Goal: Task Accomplishment & Management: Use online tool/utility

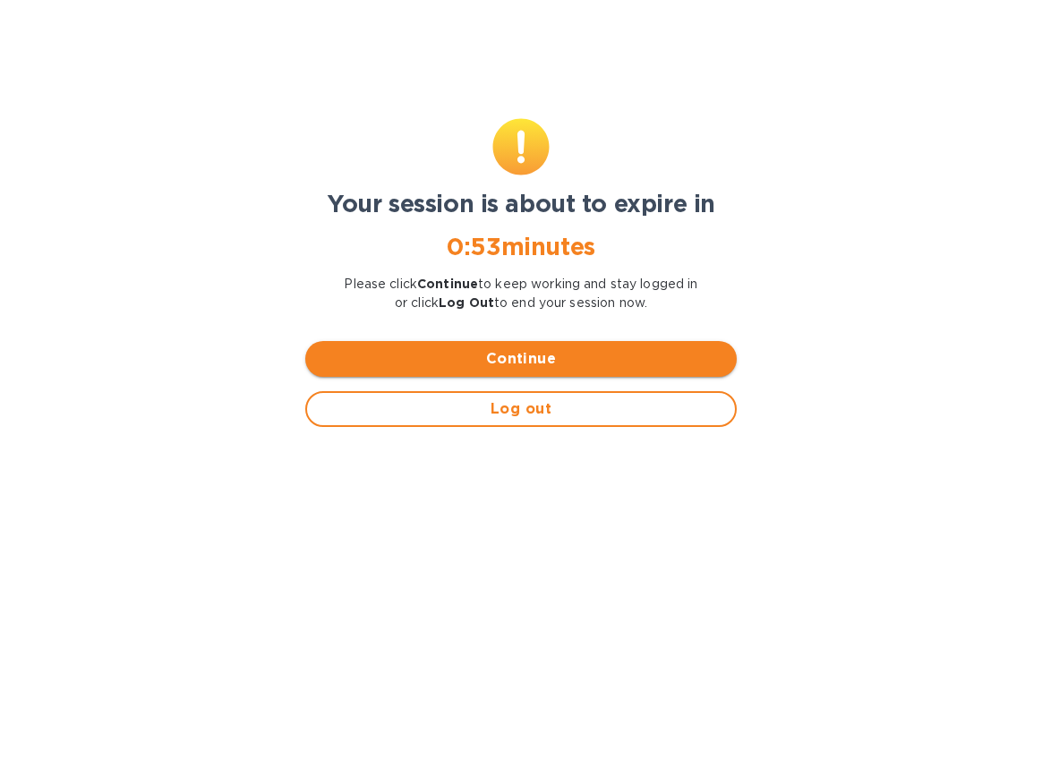
click at [501, 364] on span "Continue" at bounding box center [521, 358] width 403 height 21
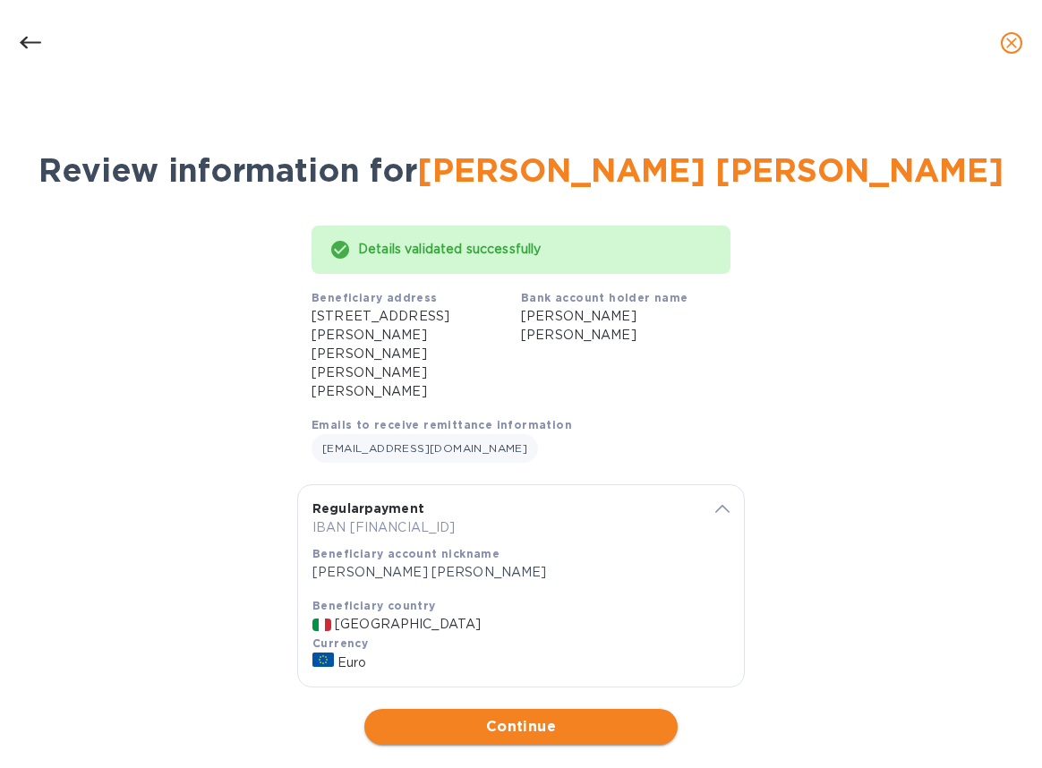
click at [530, 716] on span "Continue" at bounding box center [521, 726] width 285 height 21
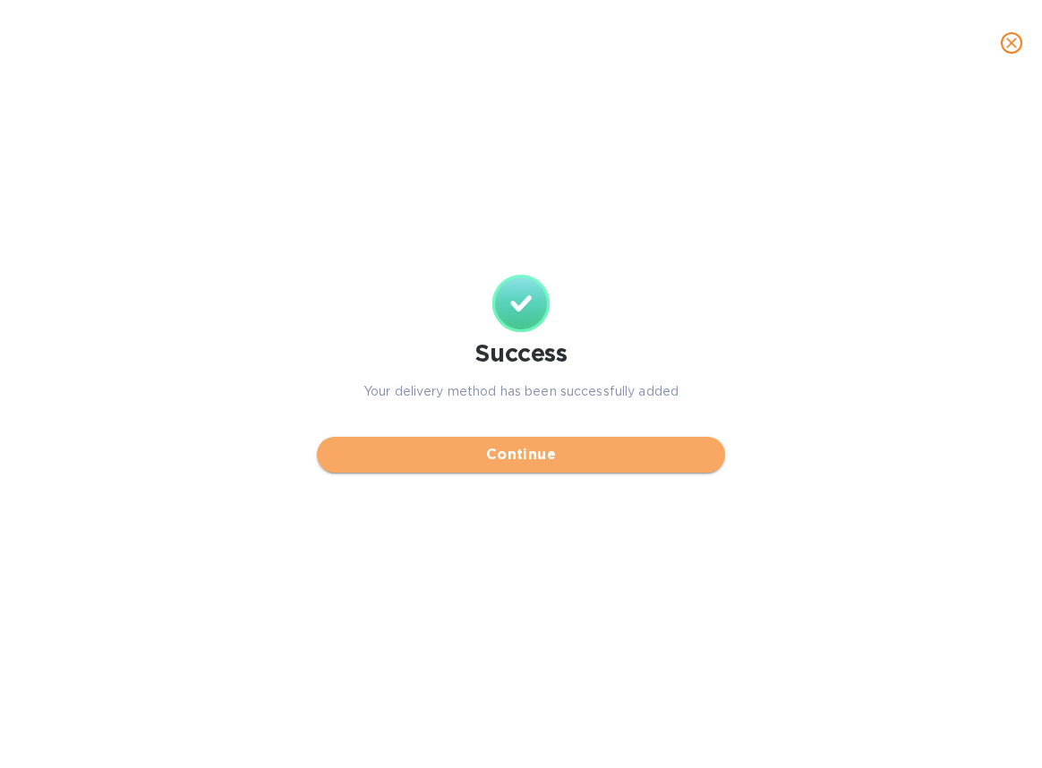
click at [442, 460] on span "Continue" at bounding box center [521, 454] width 380 height 21
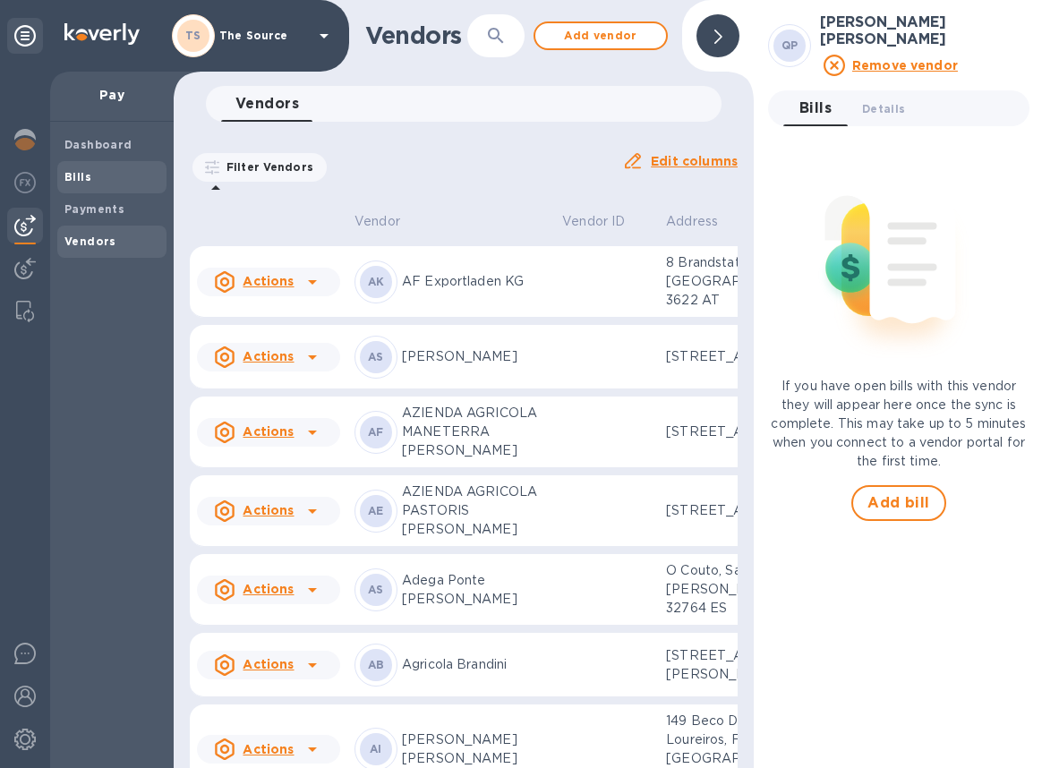
click at [90, 181] on span "Bills" at bounding box center [111, 177] width 95 height 18
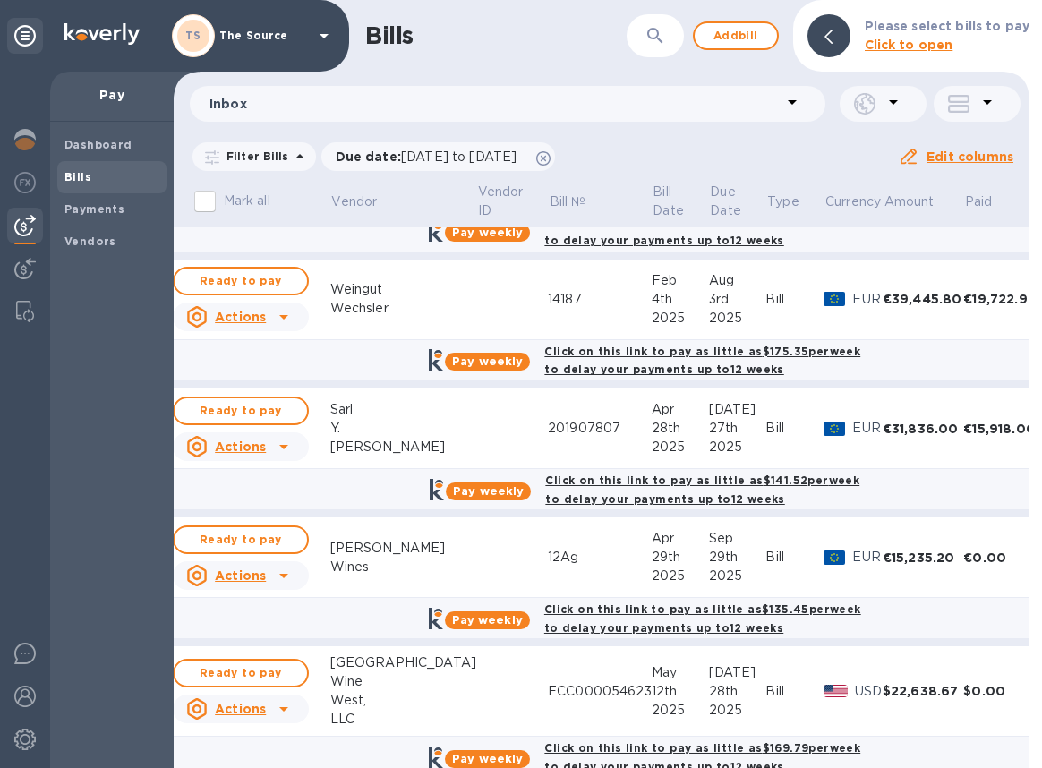
scroll to position [125, 0]
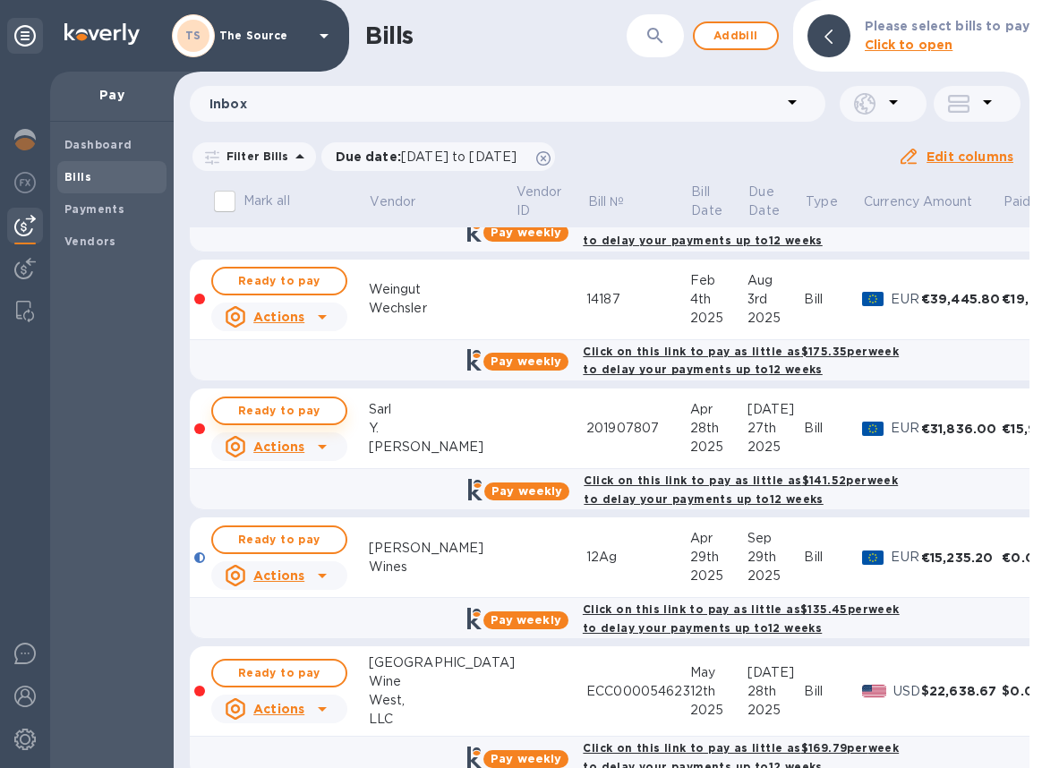
click at [308, 404] on span "Ready to pay" at bounding box center [279, 410] width 104 height 21
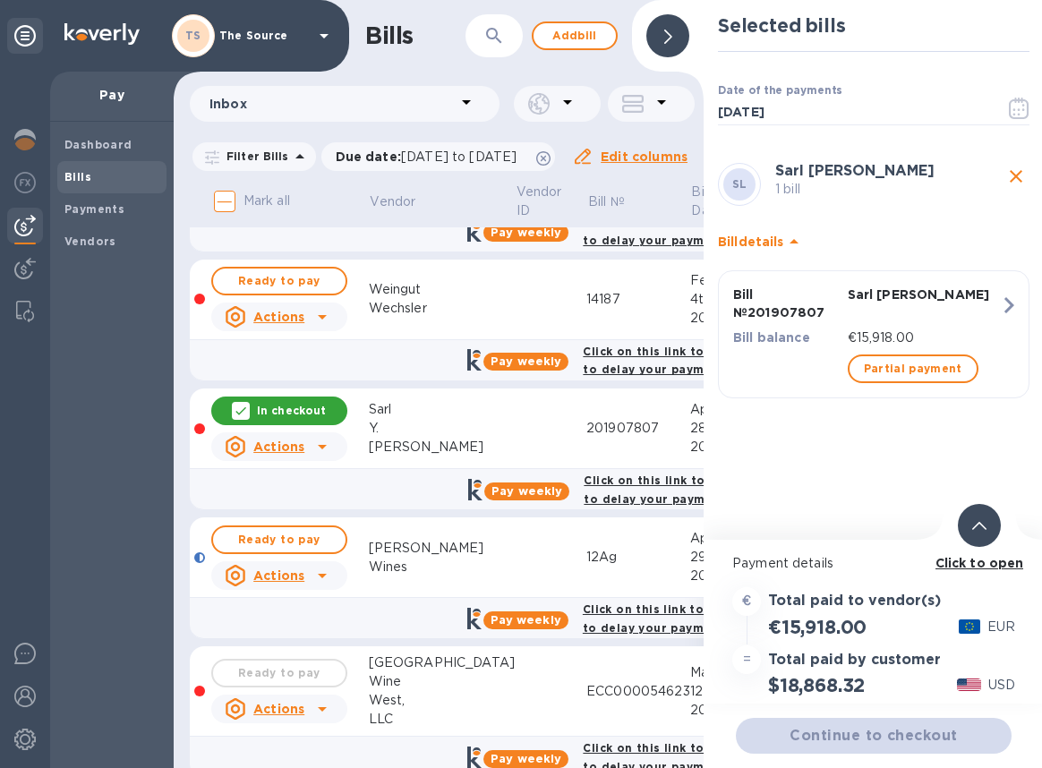
click at [969, 534] on div at bounding box center [979, 525] width 43 height 43
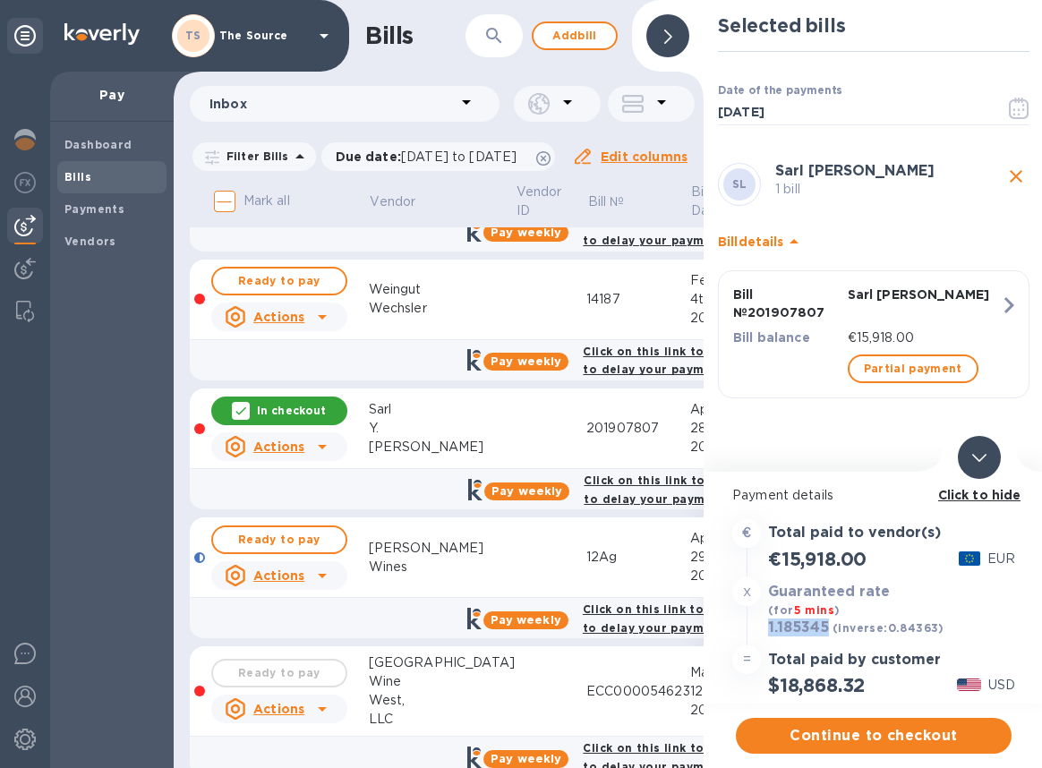
drag, startPoint x: 829, startPoint y: 628, endPoint x: 763, endPoint y: 628, distance: 66.2
click at [763, 628] on div "1.185345 (inverse: 0.84363 ) USD" at bounding box center [874, 629] width 290 height 26
copy h3 "1.185345"
click at [838, 734] on span "Continue to checkout" at bounding box center [873, 735] width 247 height 21
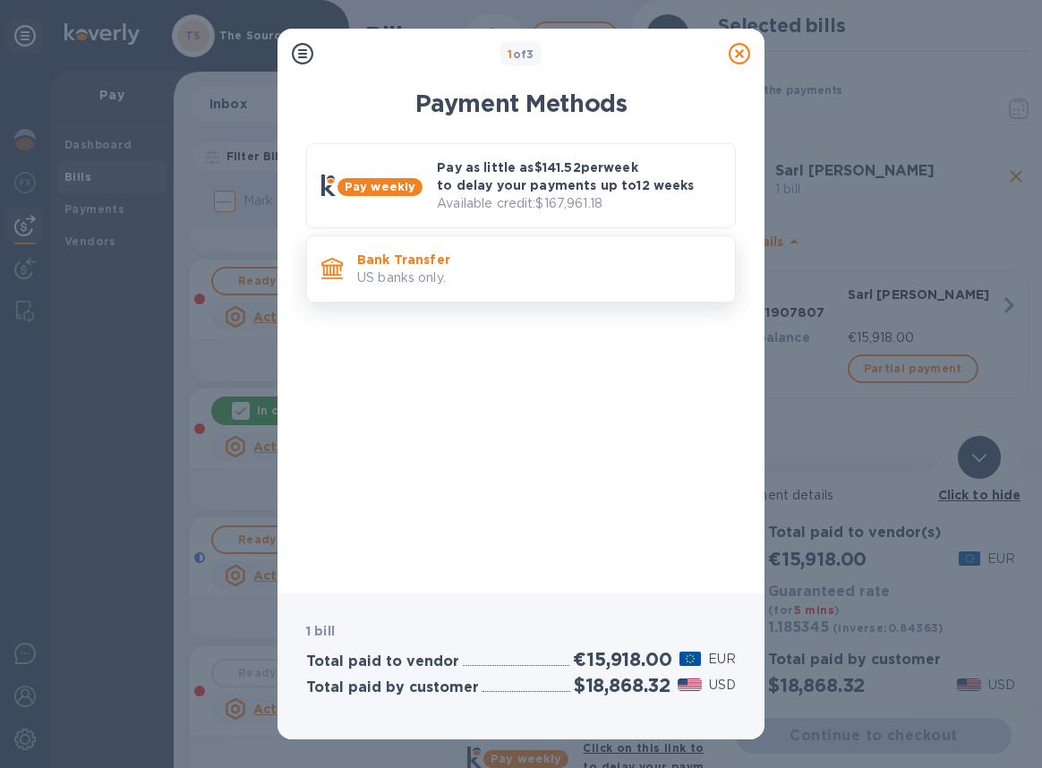
click at [573, 283] on p "US banks only." at bounding box center [538, 278] width 363 height 19
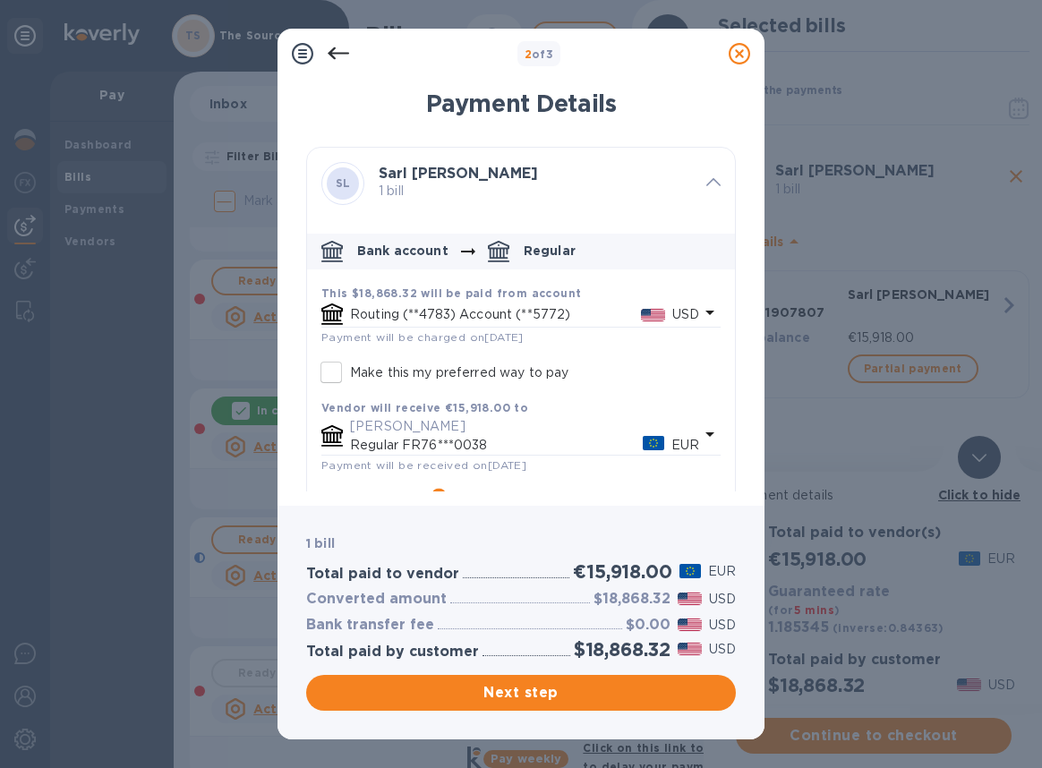
click at [699, 307] on icon "default-method" at bounding box center [709, 312] width 21 height 21
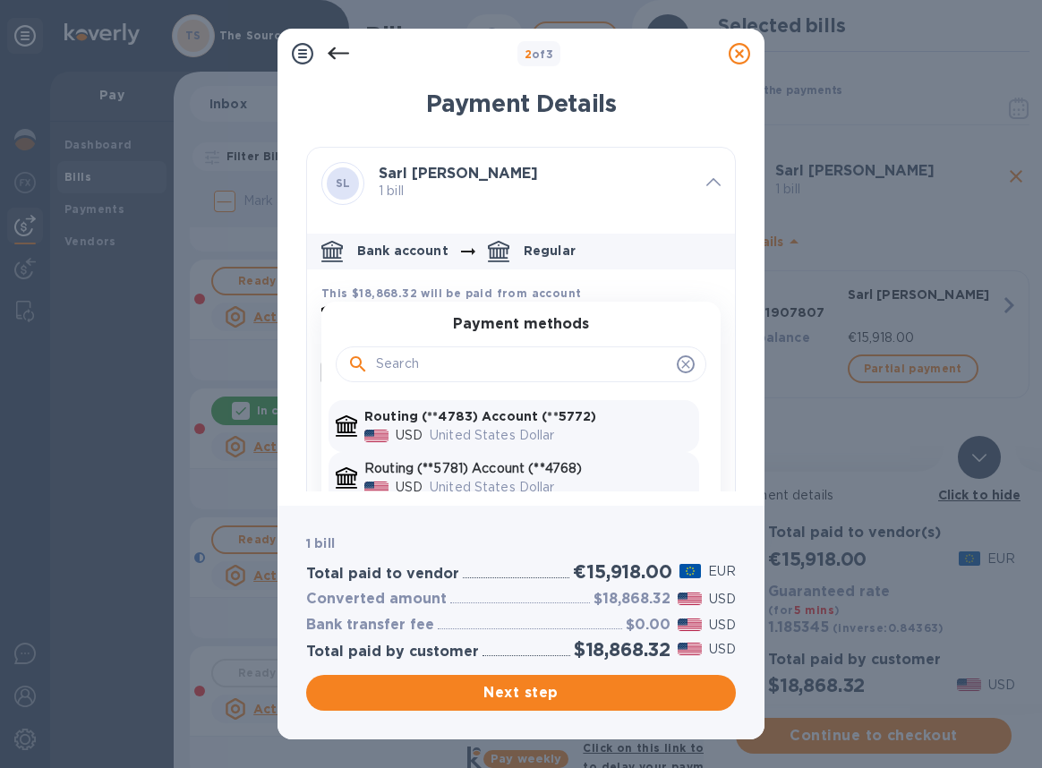
click at [578, 479] on p "United States Dollar" at bounding box center [561, 487] width 262 height 19
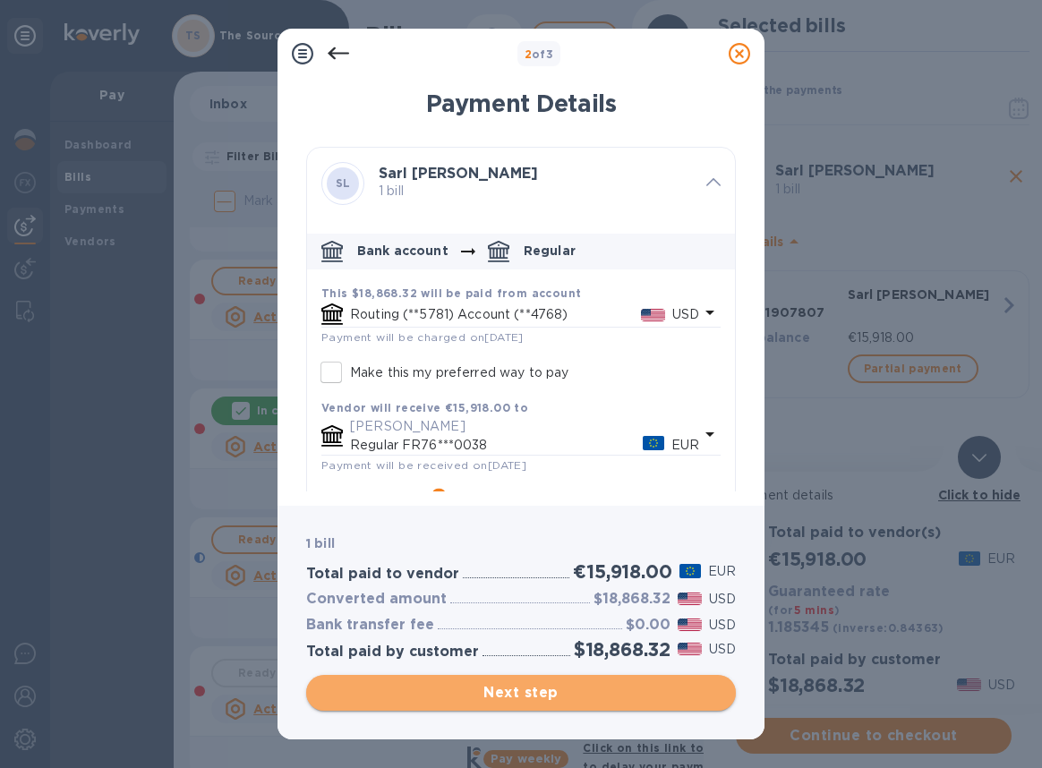
click at [584, 696] on span "Next step" at bounding box center [520, 692] width 401 height 21
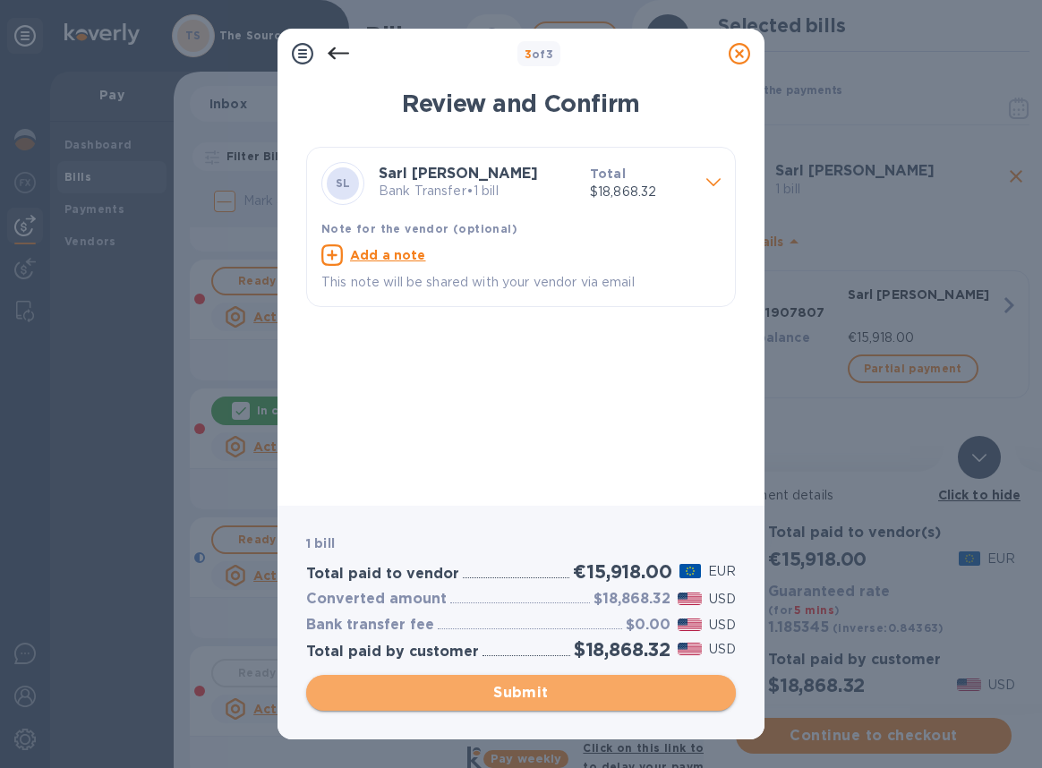
click at [584, 696] on span "Submit" at bounding box center [520, 692] width 401 height 21
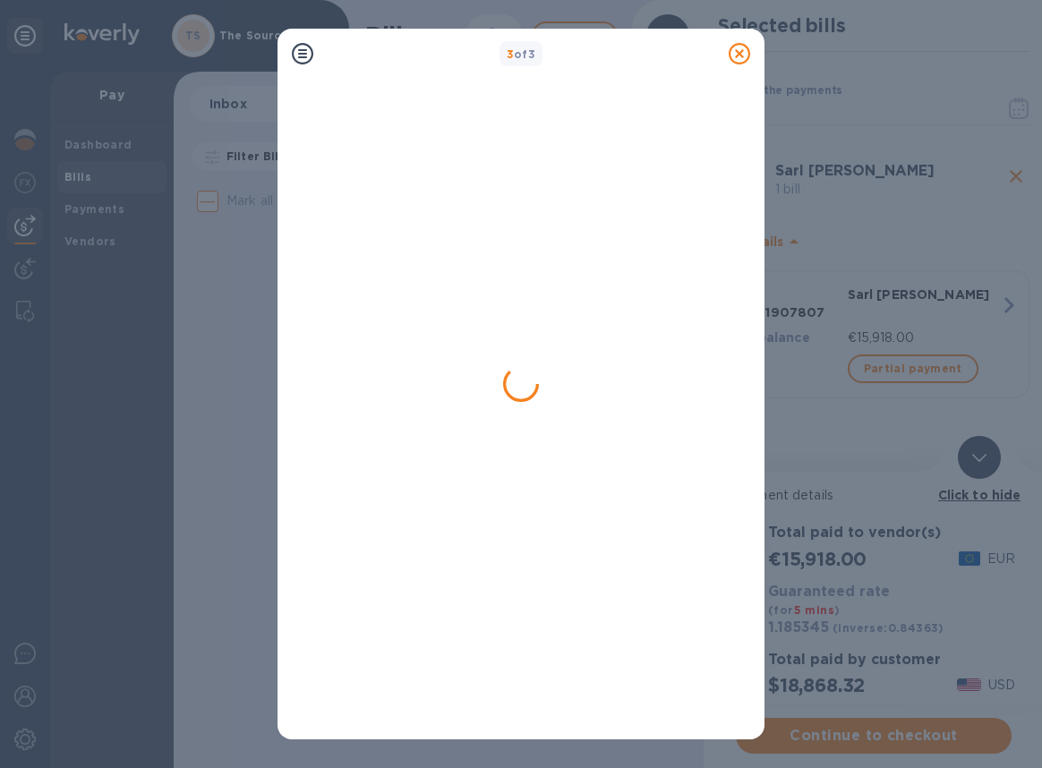
scroll to position [0, 0]
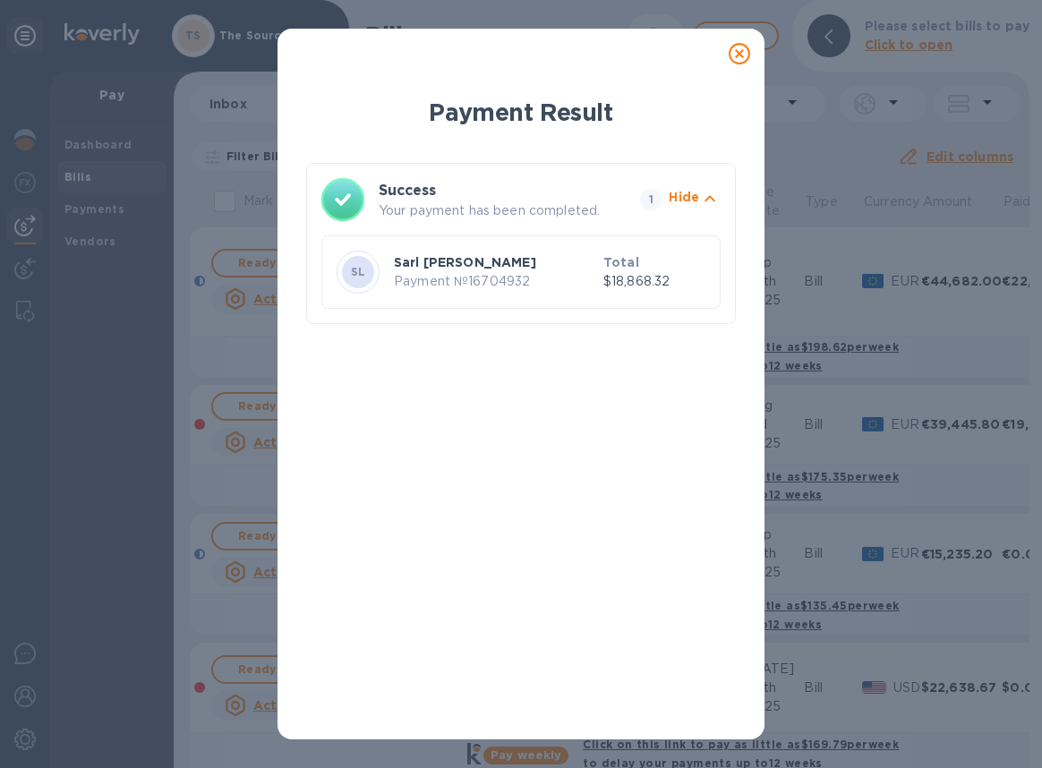
click at [741, 50] on icon at bounding box center [739, 53] width 21 height 21
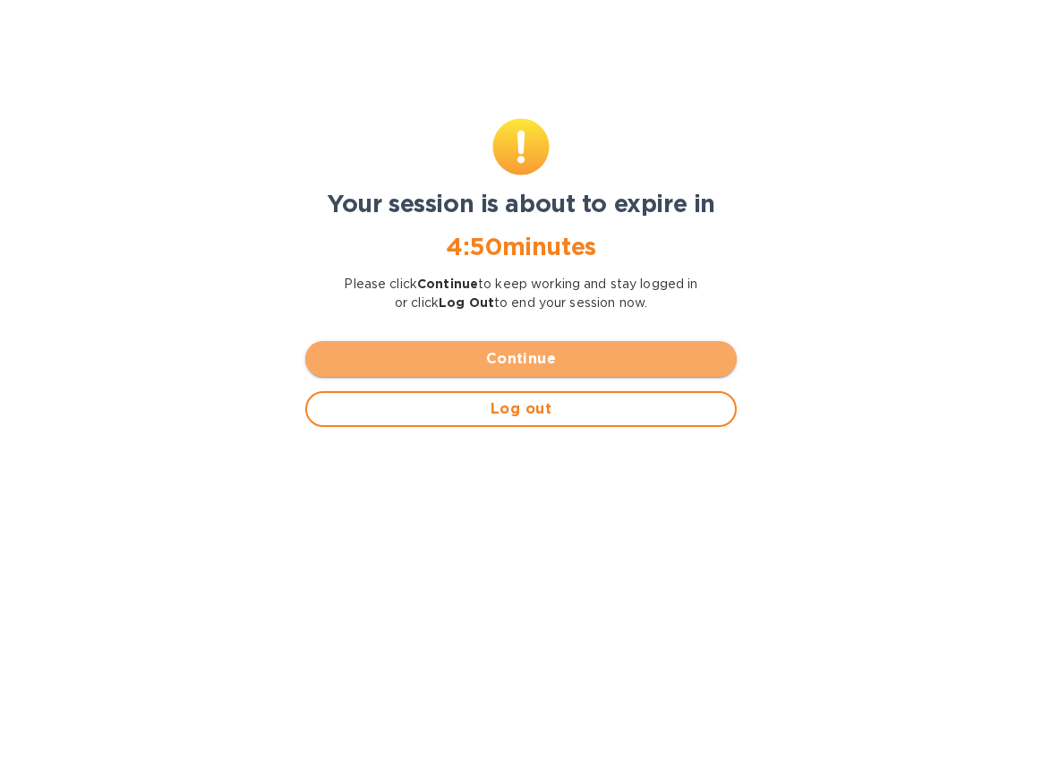
click at [429, 345] on button "Continue" at bounding box center [520, 359] width 431 height 36
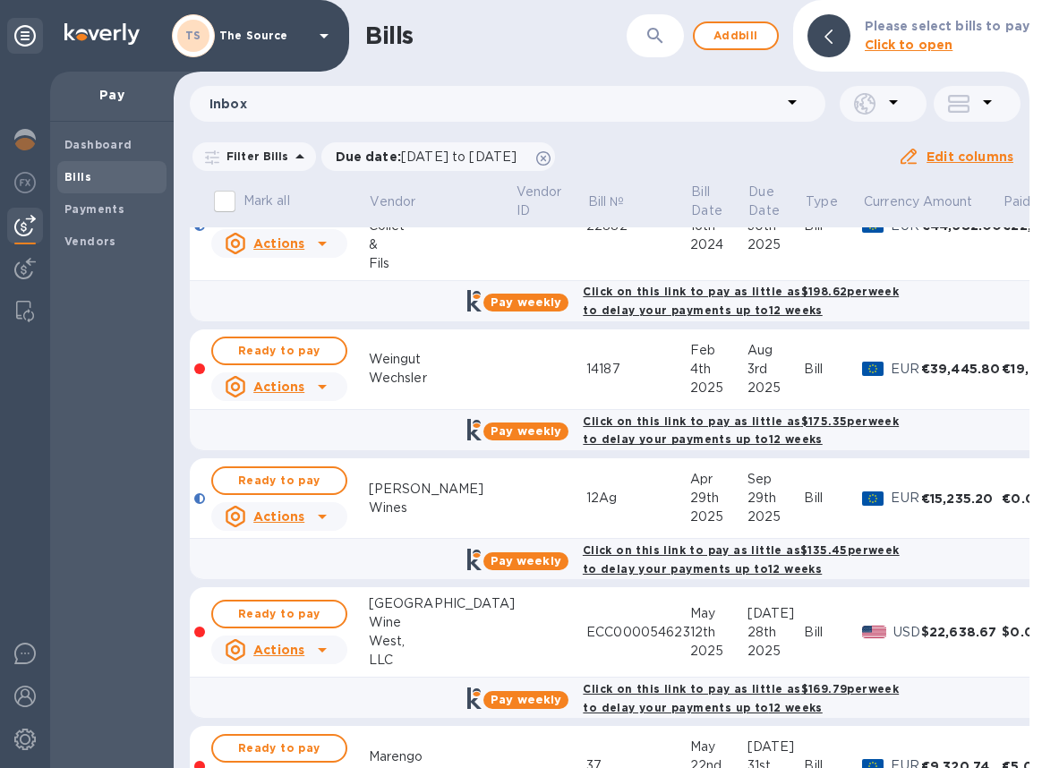
scroll to position [67, 0]
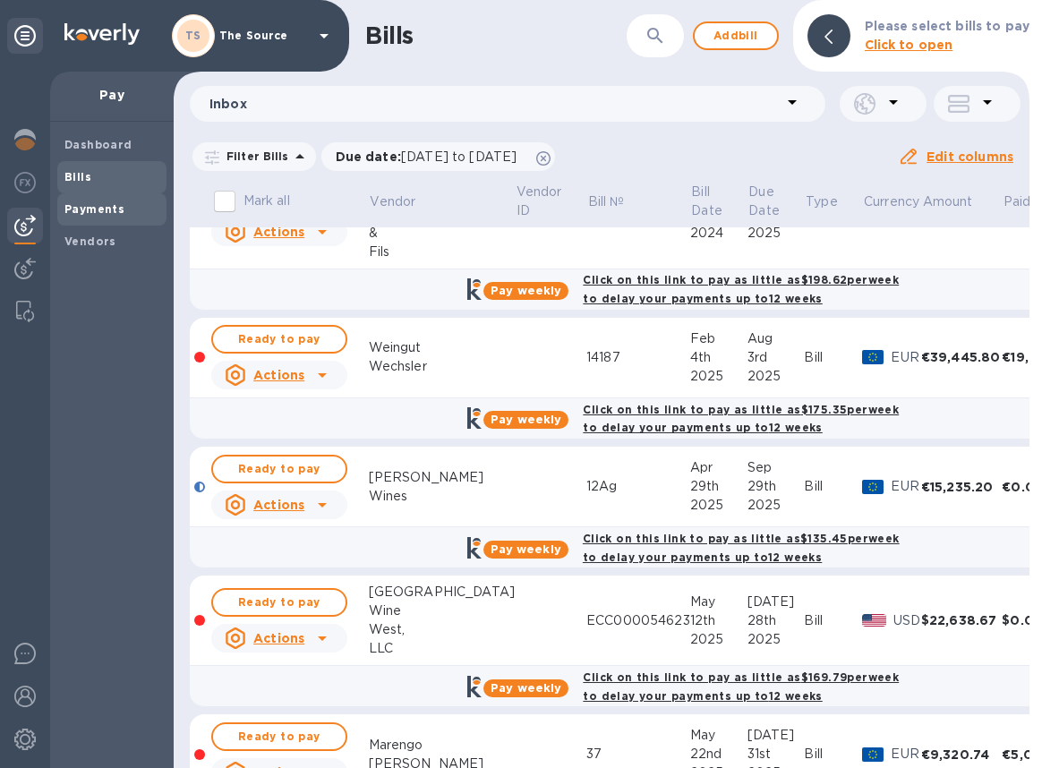
click at [88, 216] on span "Payments" at bounding box center [94, 210] width 60 height 18
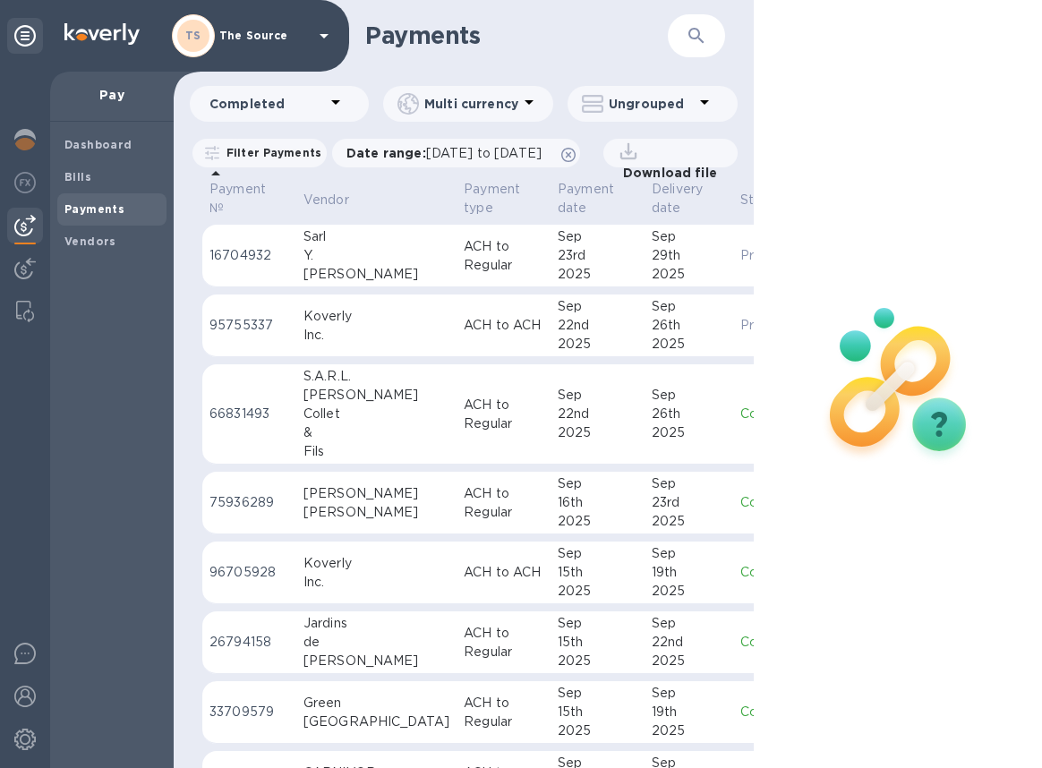
click at [464, 275] on p "ACH to Regular" at bounding box center [504, 256] width 80 height 38
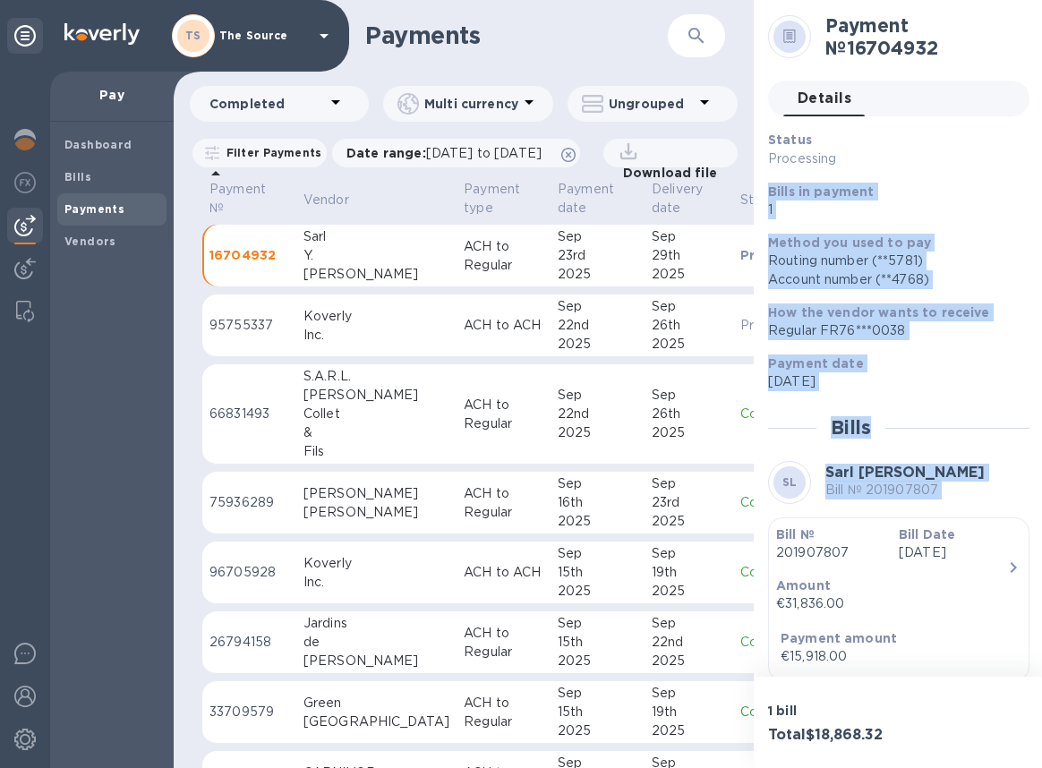
scroll to position [166, 0]
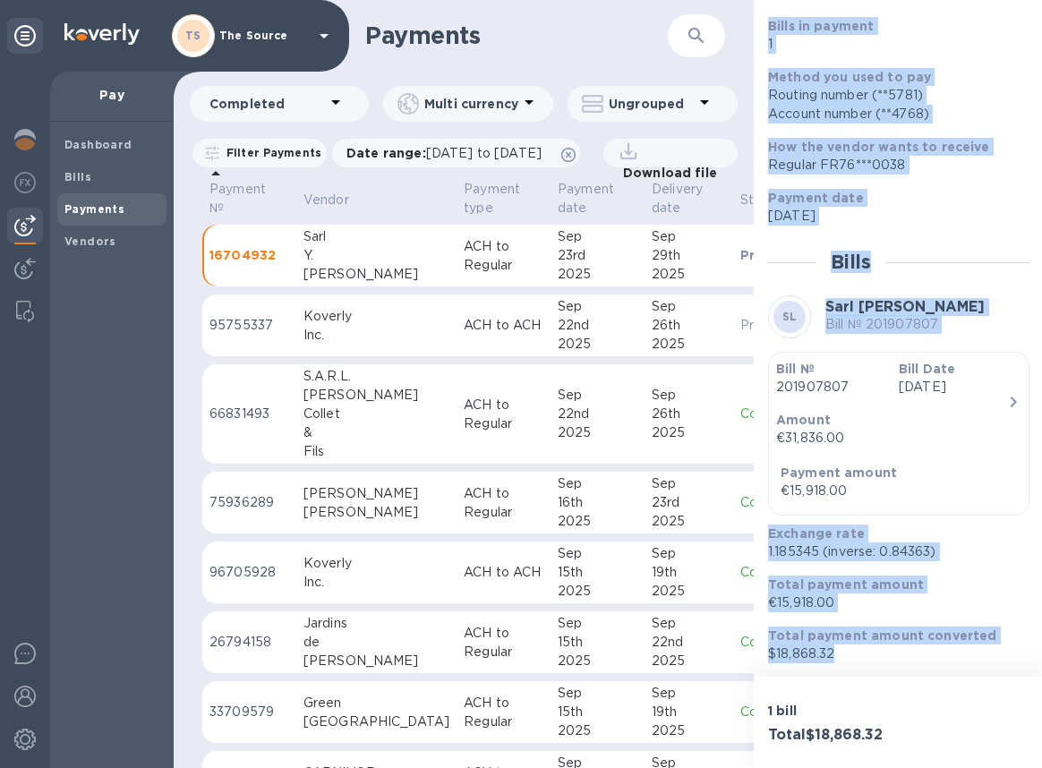
drag, startPoint x: 769, startPoint y: 190, endPoint x: 951, endPoint y: 661, distance: 504.7
click at [951, 661] on div "Status Processing Bills in payment 1 Method you used to pay Routing number (**5…" at bounding box center [898, 313] width 261 height 697
copy div "Bills in payment 1 Method you used to pay Routing number (**5781) Account numbe…"
